Goal: Obtain resource: Download file/media

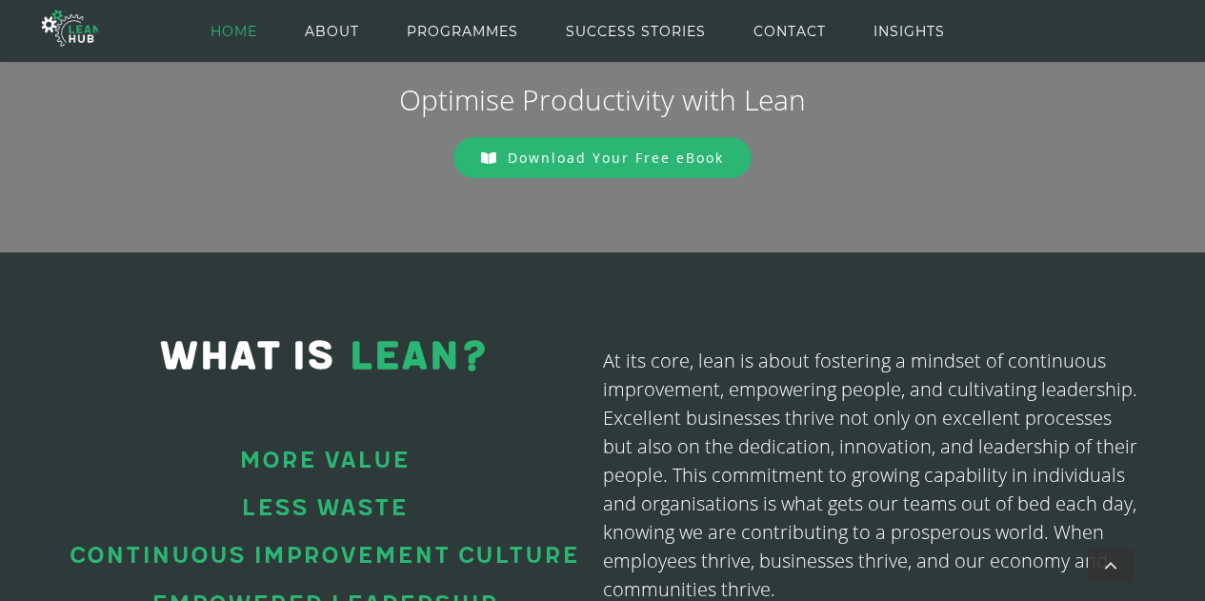
scroll to position [250, 0]
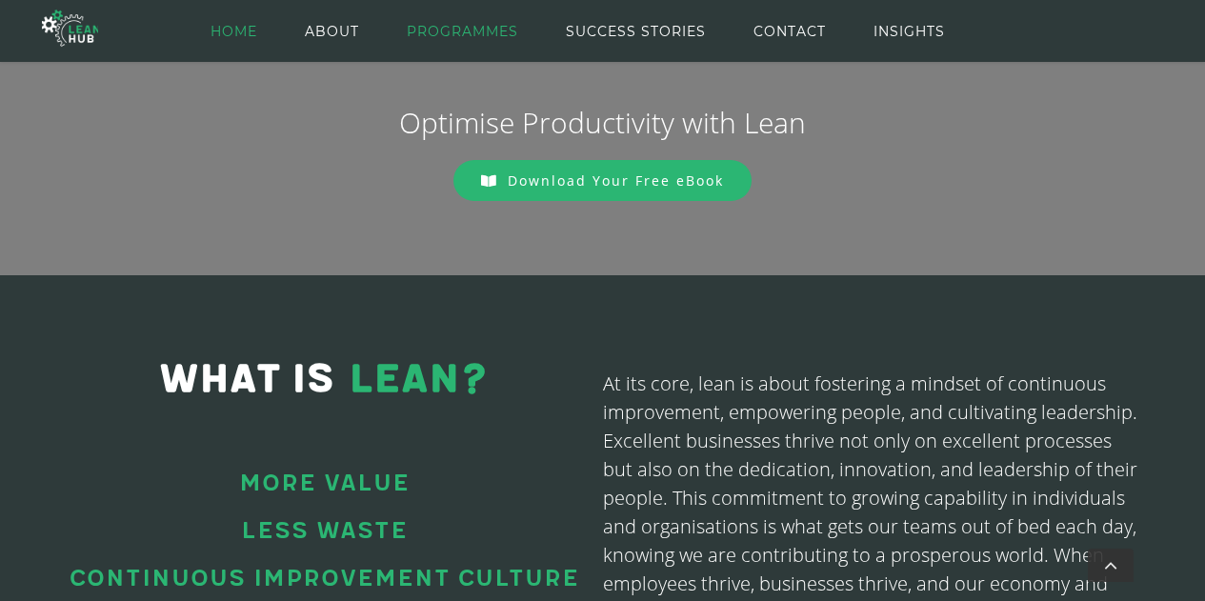
click at [445, 28] on span "PROGRAMMES" at bounding box center [462, 32] width 111 height 86
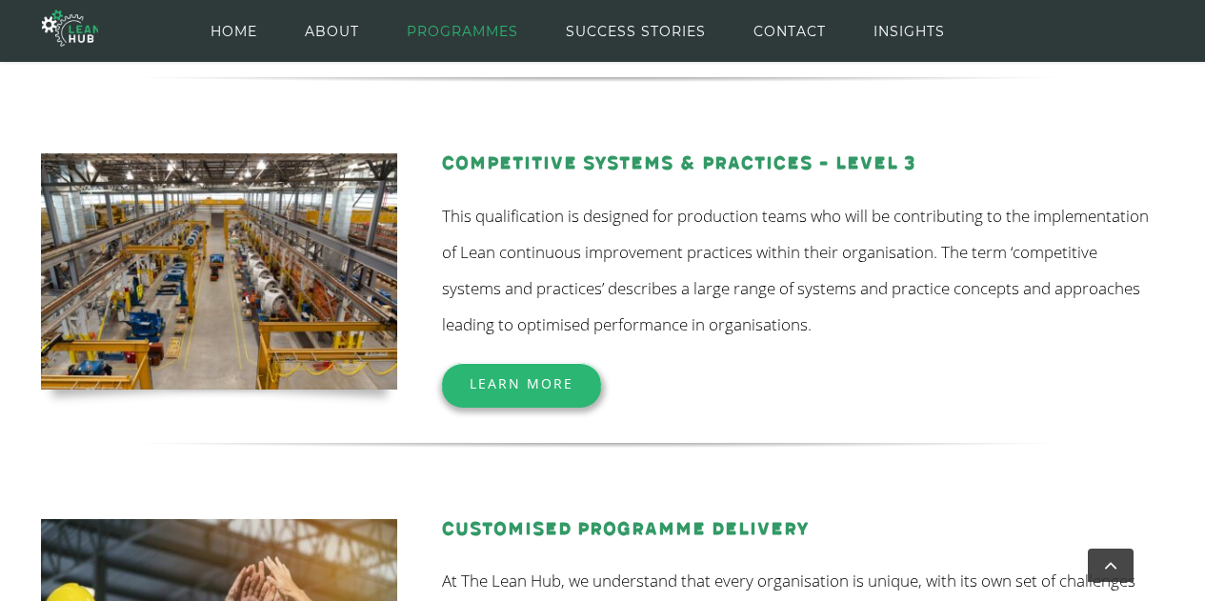
scroll to position [632, 0]
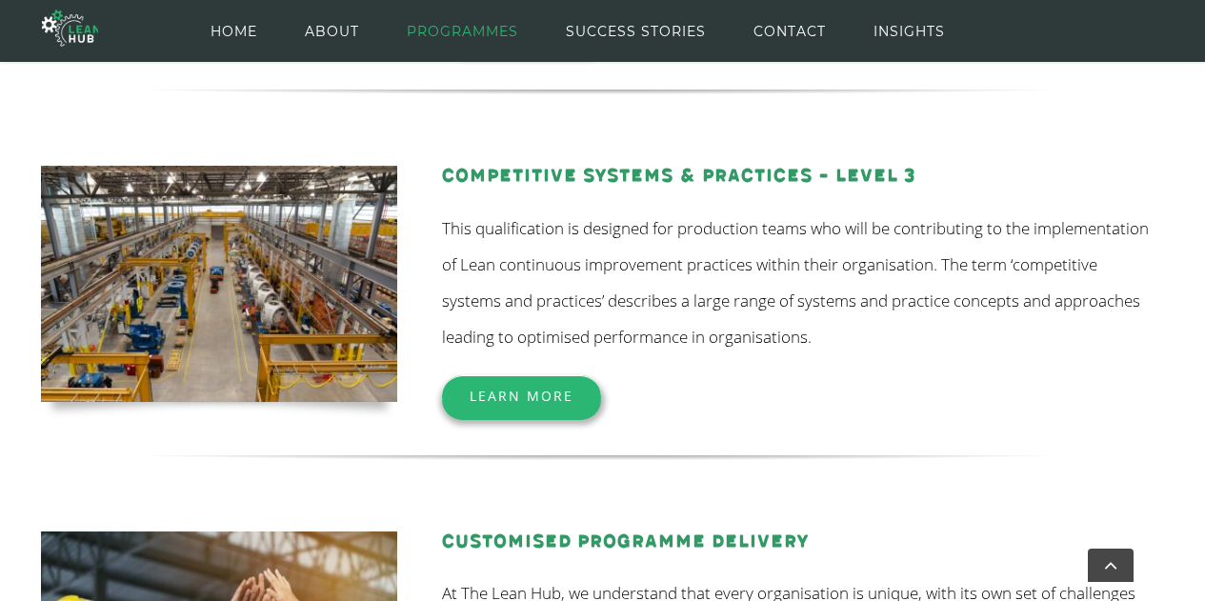
click at [536, 391] on span "Learn More" at bounding box center [521, 396] width 104 height 18
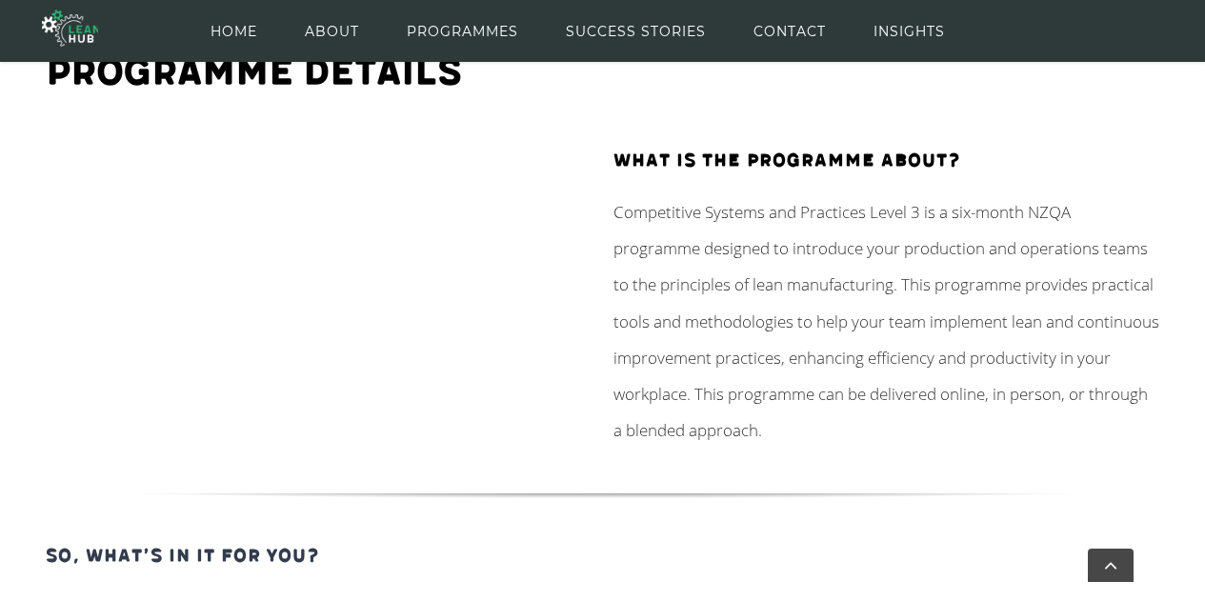
scroll to position [252, 0]
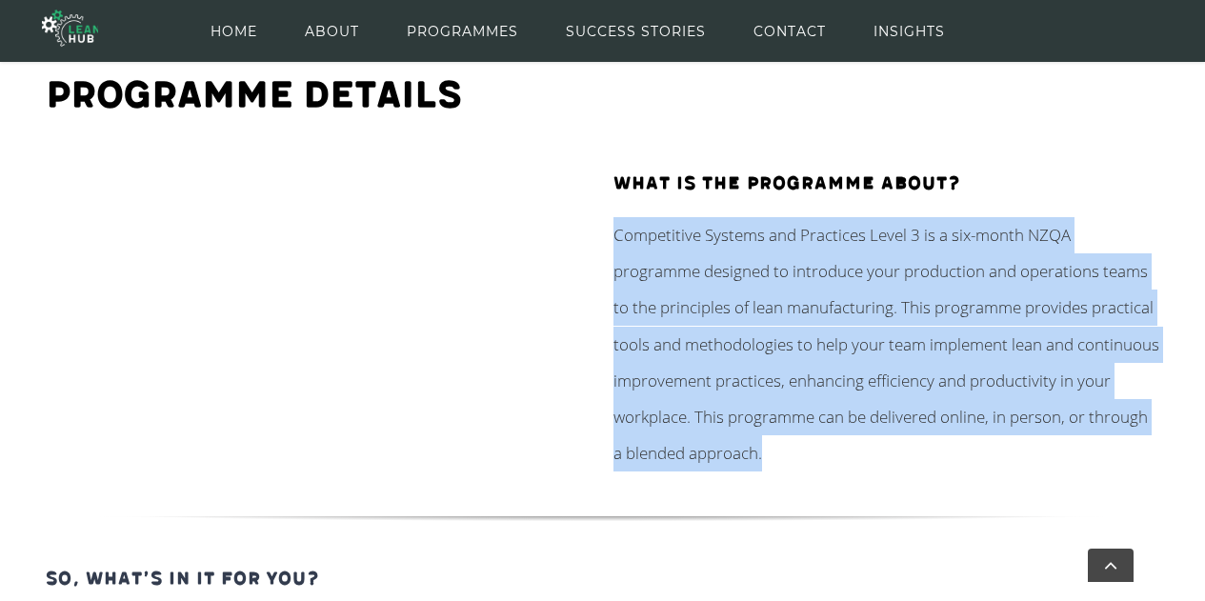
drag, startPoint x: 616, startPoint y: 238, endPoint x: 913, endPoint y: 456, distance: 368.5
click at [913, 456] on p "Competitive Systems and Practices Level 3 is a six-month NZQA programme designe…" at bounding box center [886, 344] width 546 height 255
drag, startPoint x: 839, startPoint y: 390, endPoint x: 767, endPoint y: 433, distance: 84.1
click at [763, 432] on p "Competitive Systems and Practices Level 3 is a six-month NZQA programme designe…" at bounding box center [886, 344] width 546 height 255
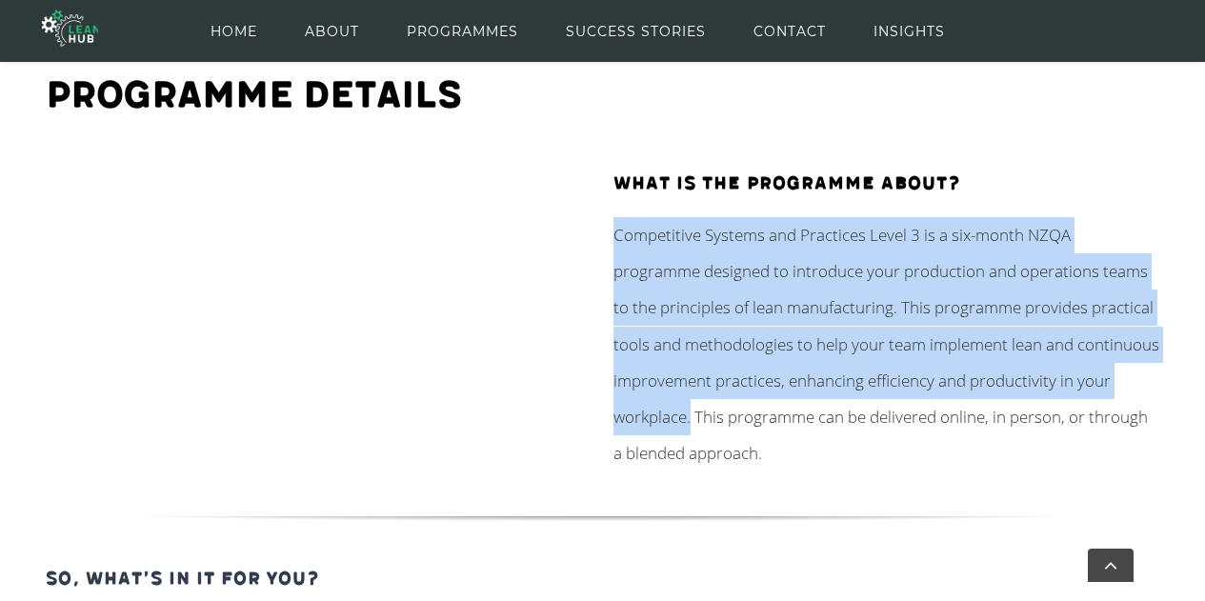
drag, startPoint x: 745, startPoint y: 419, endPoint x: 617, endPoint y: 234, distance: 224.5
click at [617, 234] on span "Competitive Systems and Practices Level 3 is a six-month NZQA programme designe…" at bounding box center [886, 344] width 546 height 241
copy span "Competitive Systems and Practices Level 3 is a six-month NZQA programme designe…"
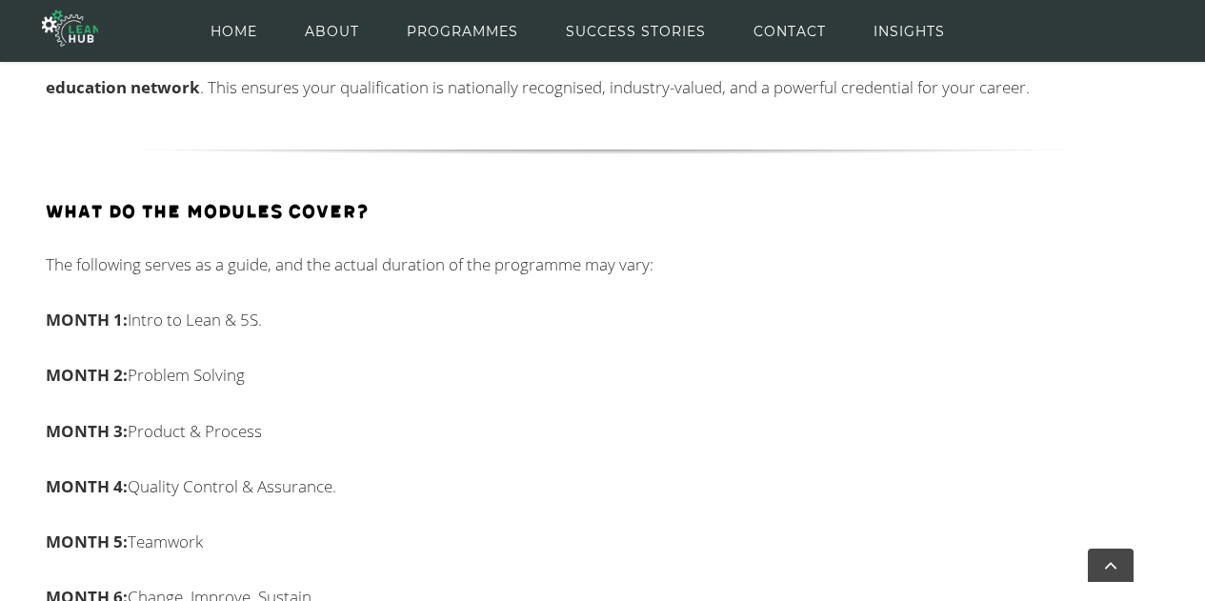
scroll to position [1459, 0]
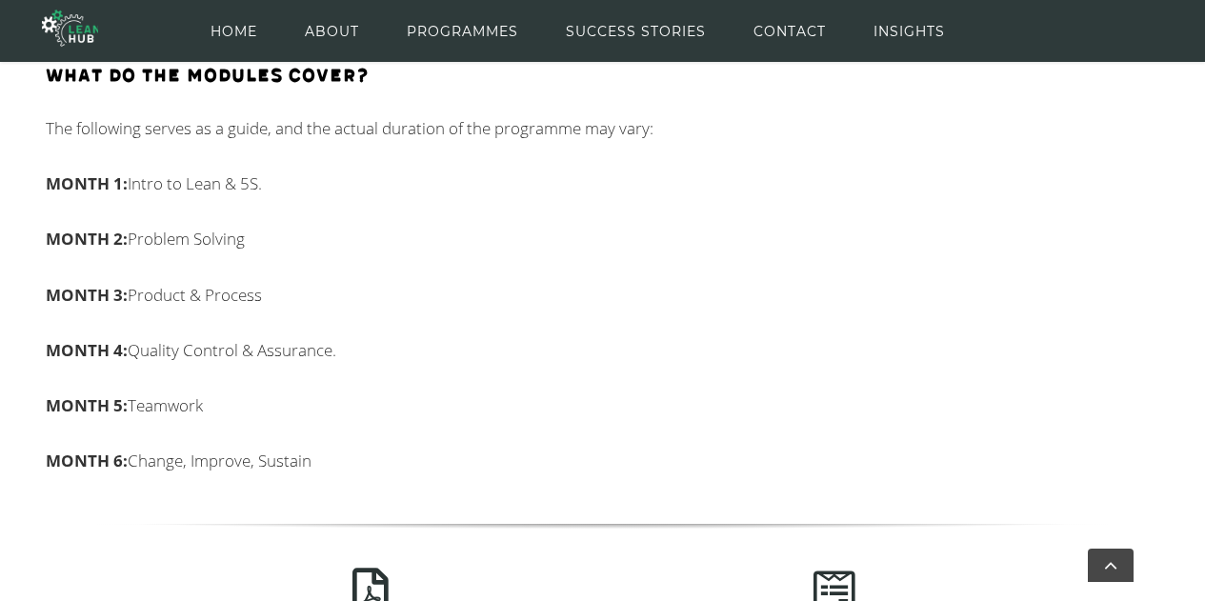
drag, startPoint x: 348, startPoint y: 464, endPoint x: 36, endPoint y: 182, distance: 420.0
copy div "MONTH 1: Intro to Lean & 5S. MONTH 2: Problem Solving MONTH 3: Product & Proces…"
click at [492, 28] on span "PROGRAMMES" at bounding box center [462, 32] width 111 height 86
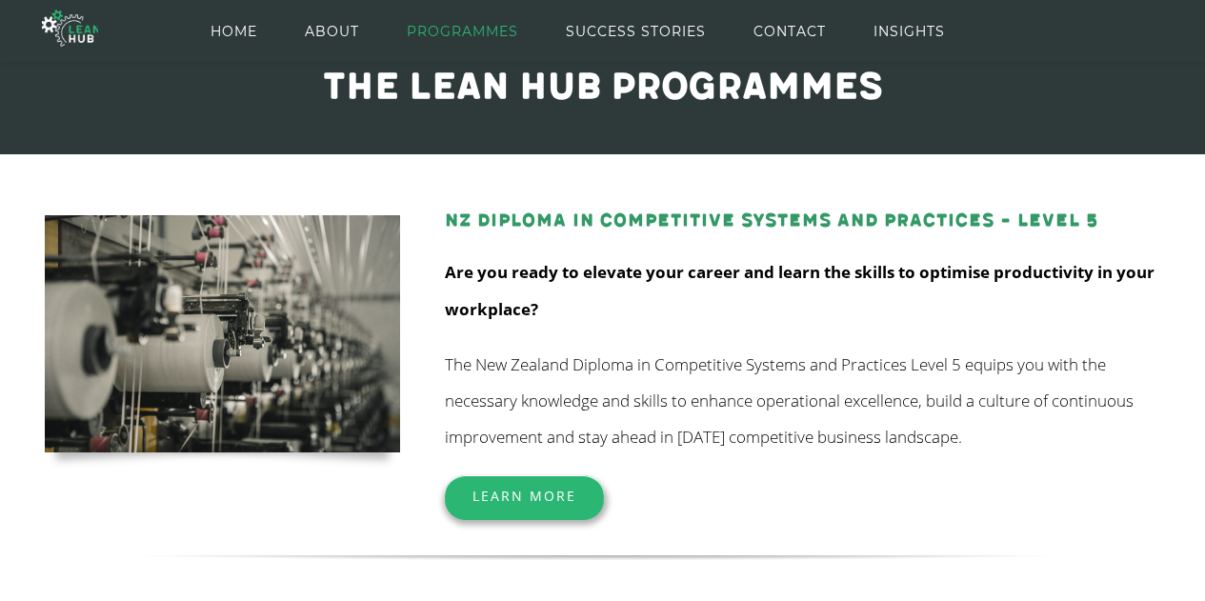
scroll to position [189, 0]
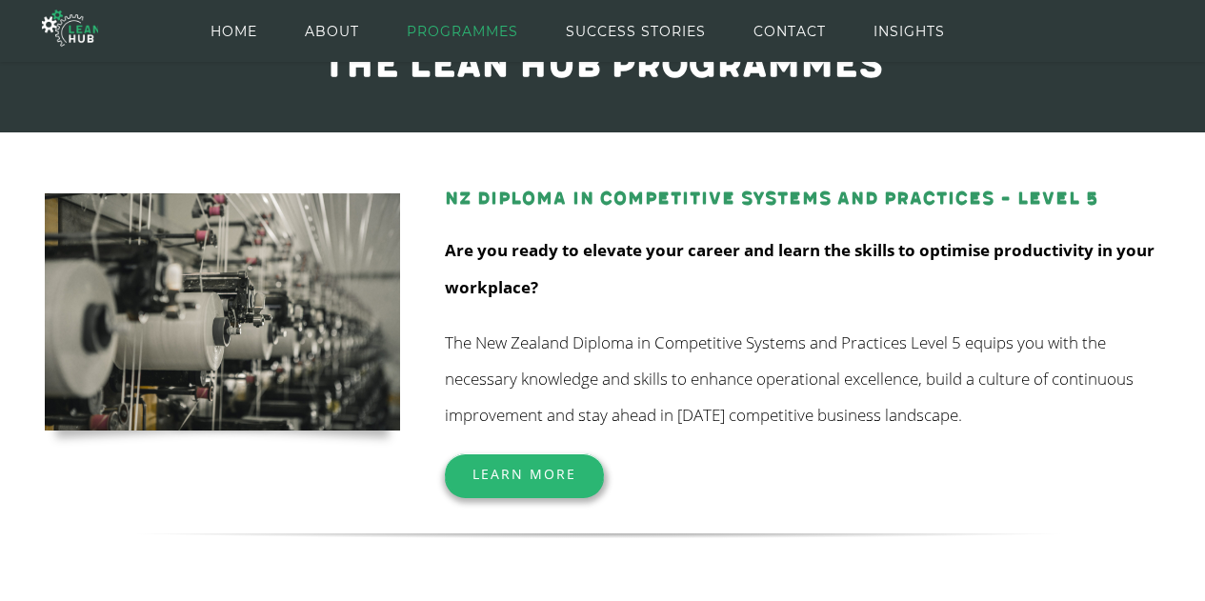
click at [501, 481] on span "Learn More" at bounding box center [524, 474] width 104 height 18
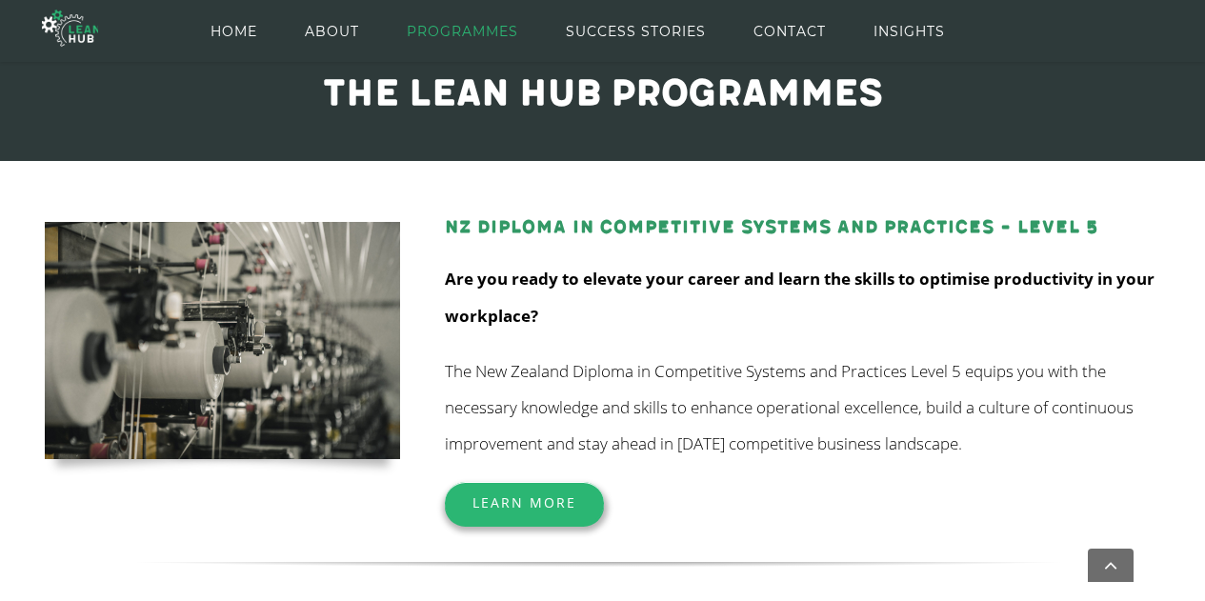
scroll to position [126, 0]
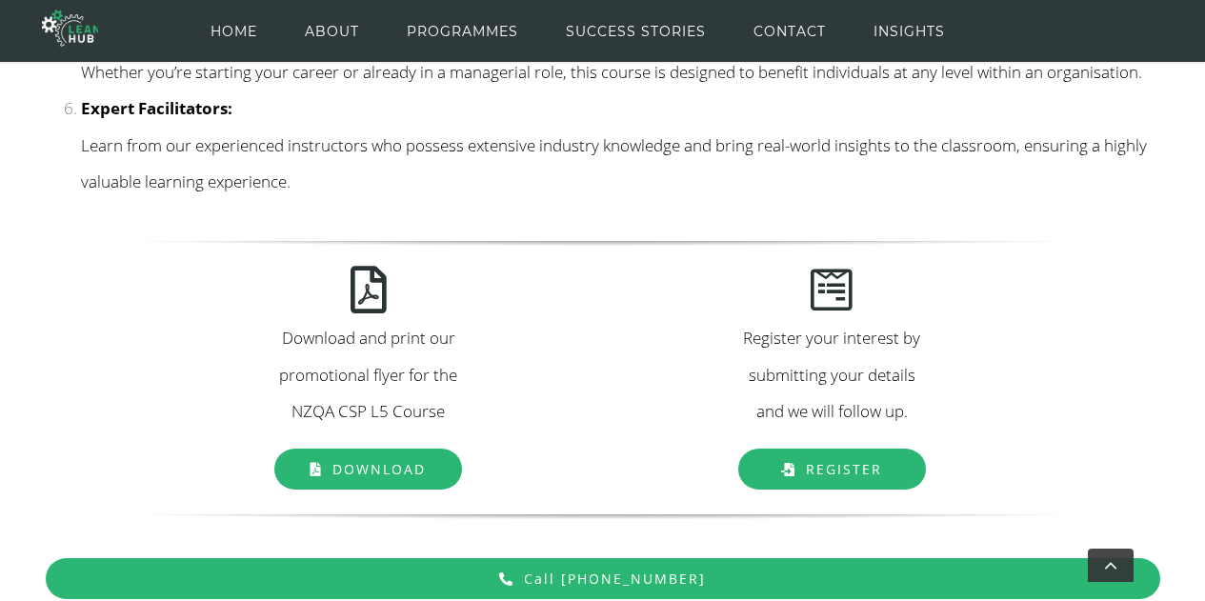
scroll to position [2538, 0]
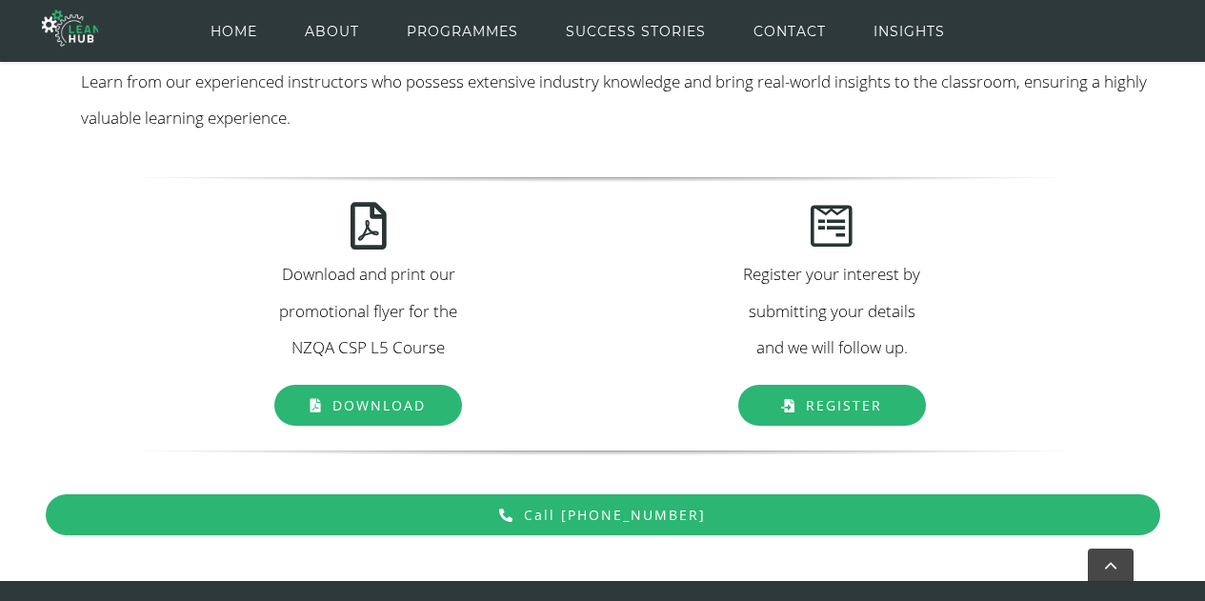
click at [370, 414] on span "Download" at bounding box center [378, 405] width 93 height 18
